Goal: Transaction & Acquisition: Download file/media

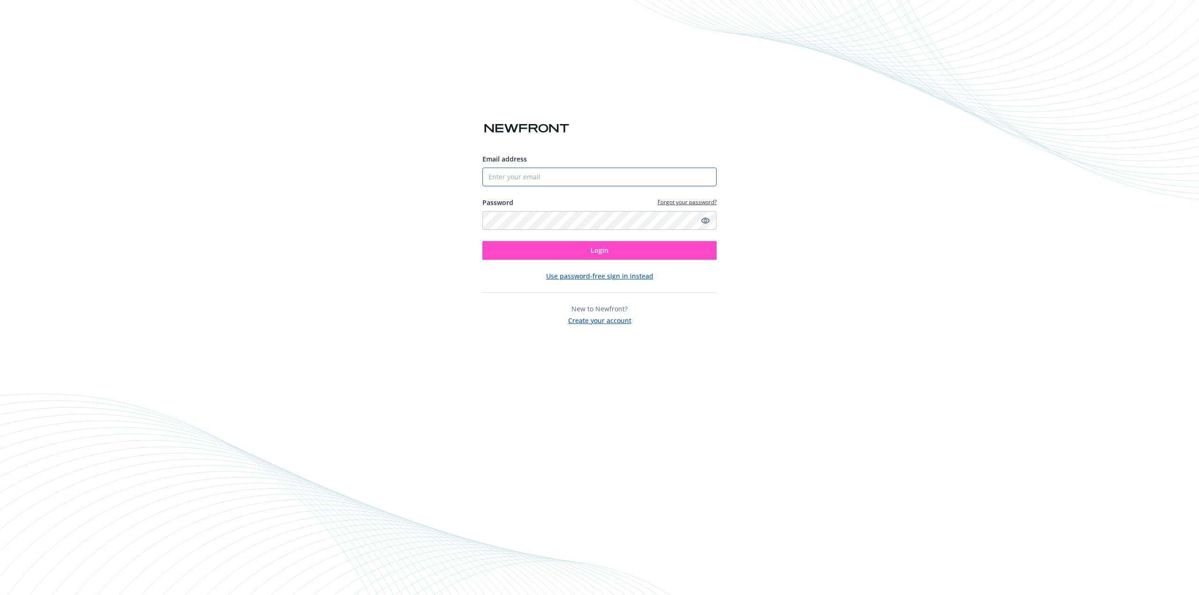
type input "[EMAIL_ADDRESS][DOMAIN_NAME]"
click at [583, 249] on button "Login" at bounding box center [599, 250] width 234 height 19
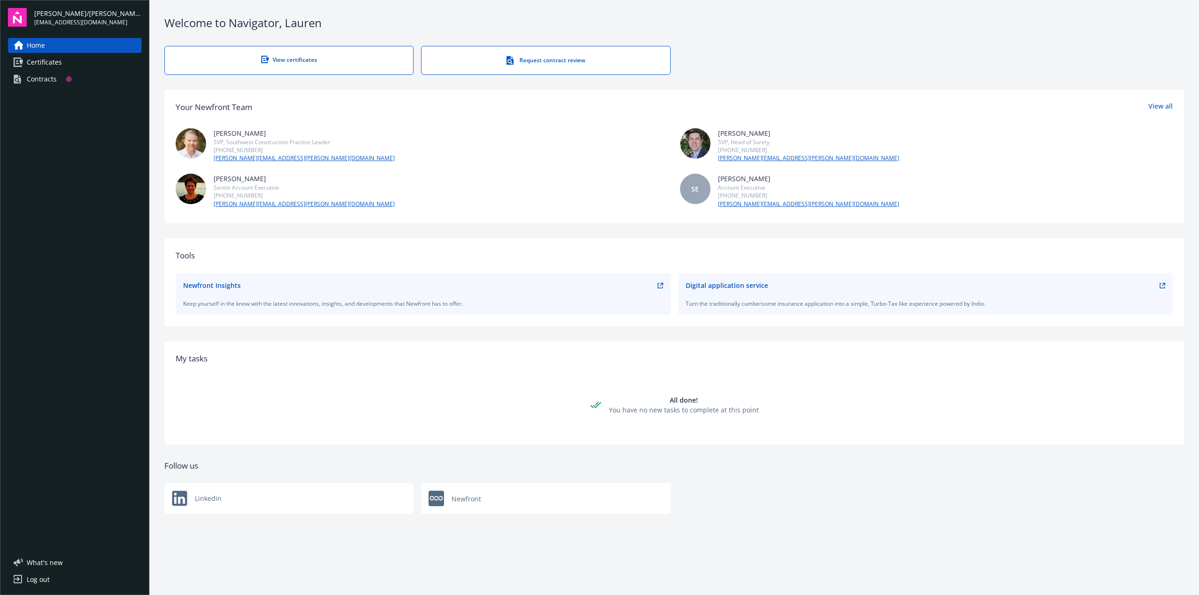
click at [42, 61] on span "Certificates" at bounding box center [44, 62] width 35 height 15
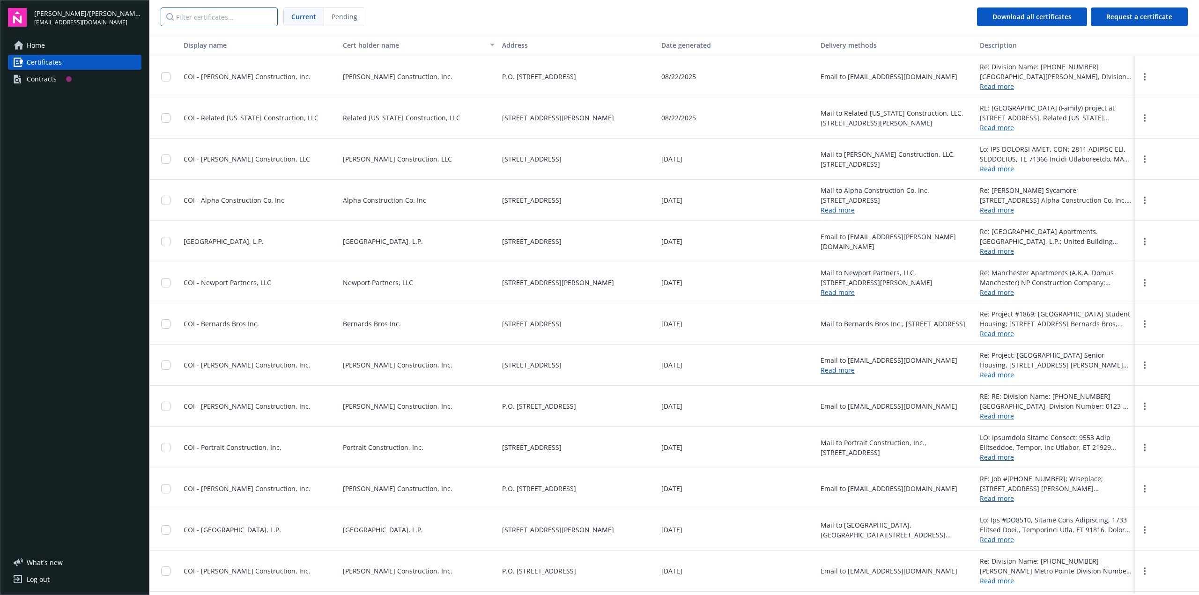
click at [210, 12] on input "Filter certificates..." at bounding box center [219, 16] width 117 height 19
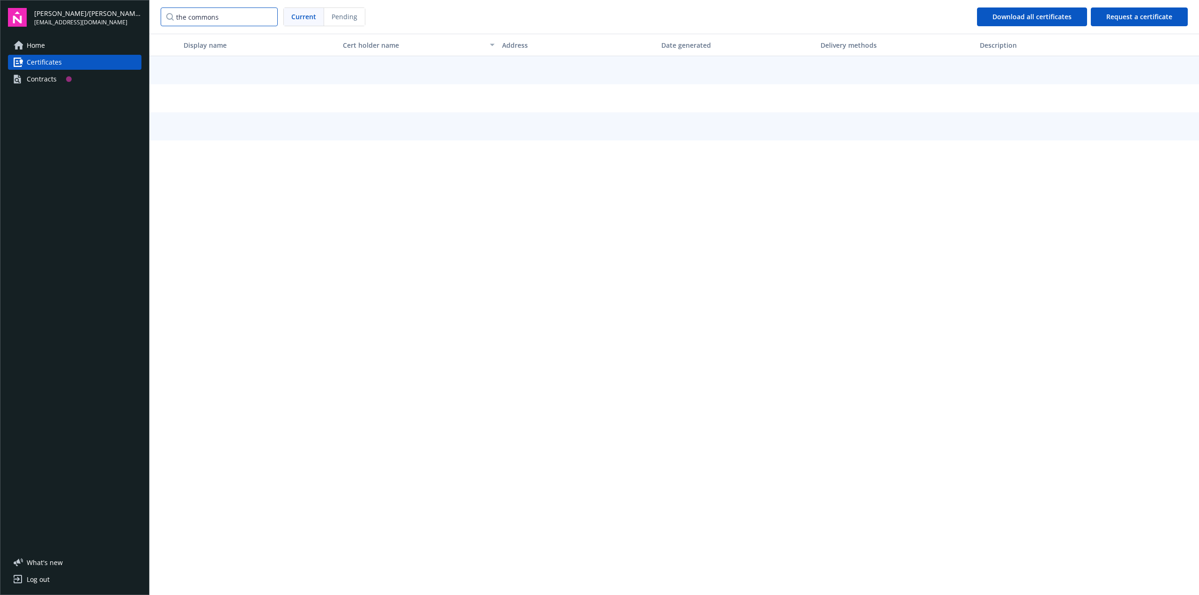
type input "the commons"
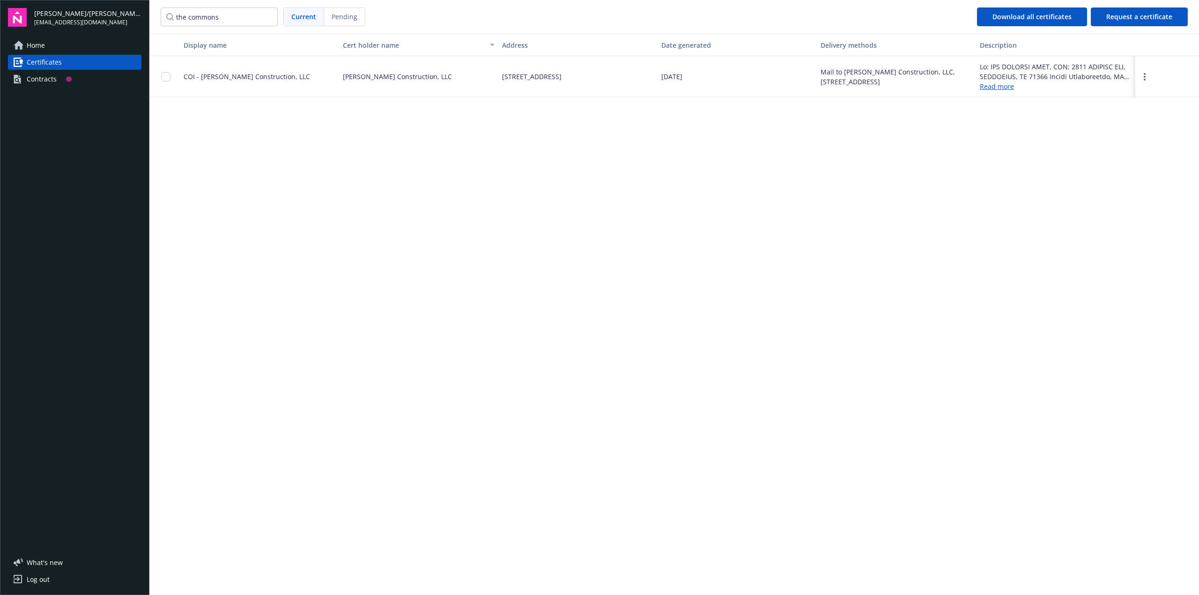
click at [171, 76] on div at bounding box center [168, 76] width 15 height 29
click at [163, 76] on input "checkbox" at bounding box center [165, 76] width 9 height 9
click at [581, 573] on span "Download certificates" at bounding box center [577, 573] width 70 height 9
